Goal: Task Accomplishment & Management: Manage account settings

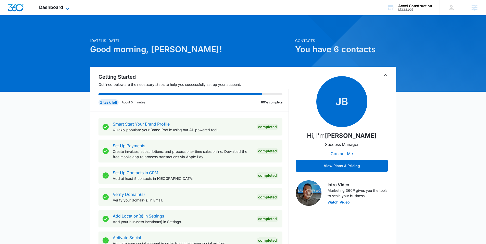
click at [61, 9] on span "Dashboard" at bounding box center [51, 7] width 24 height 5
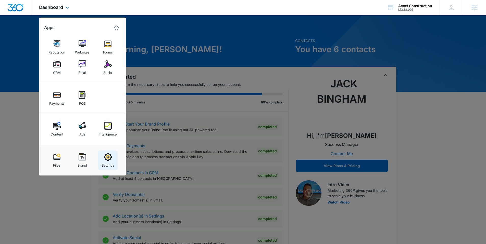
click at [104, 157] on img at bounding box center [108, 157] width 8 height 8
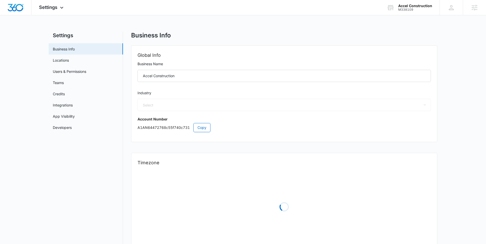
select select "4"
select select "US"
select select "America/New_York"
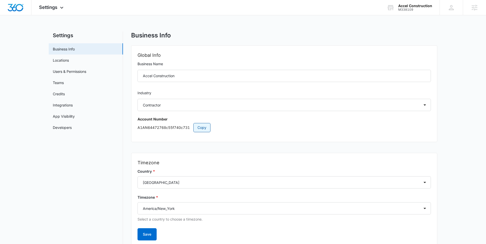
click at [198, 128] on span "Copy" at bounding box center [202, 128] width 9 height 6
